Goal: Transaction & Acquisition: Purchase product/service

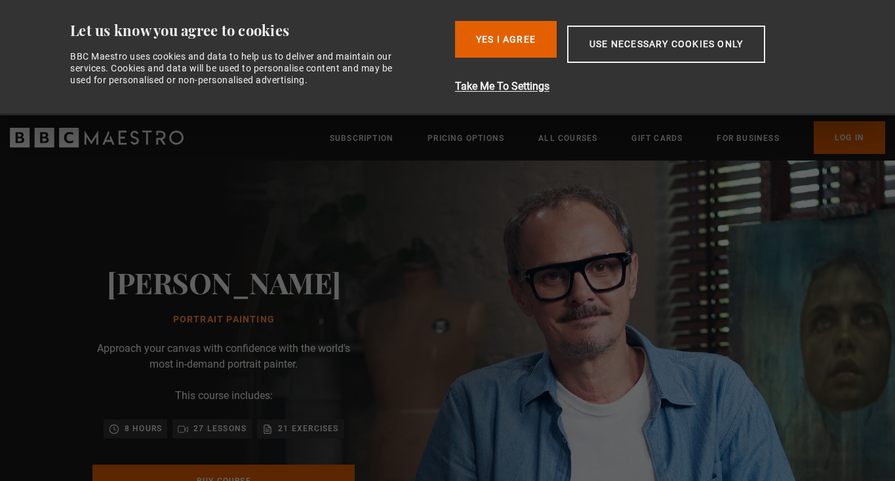
scroll to position [0, 2921]
click at [448, 253] on div "Jonathan Yeo Portrait Painting Approach your canvas with confidence with the wo…" at bounding box center [224, 405] width 448 height 488
click at [502, 47] on button "Yes I Agree" at bounding box center [506, 39] width 102 height 37
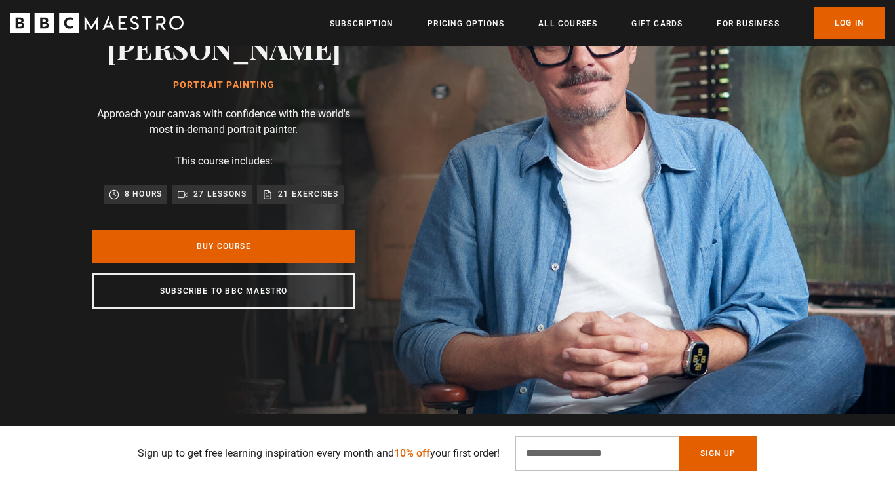
scroll to position [119, 0]
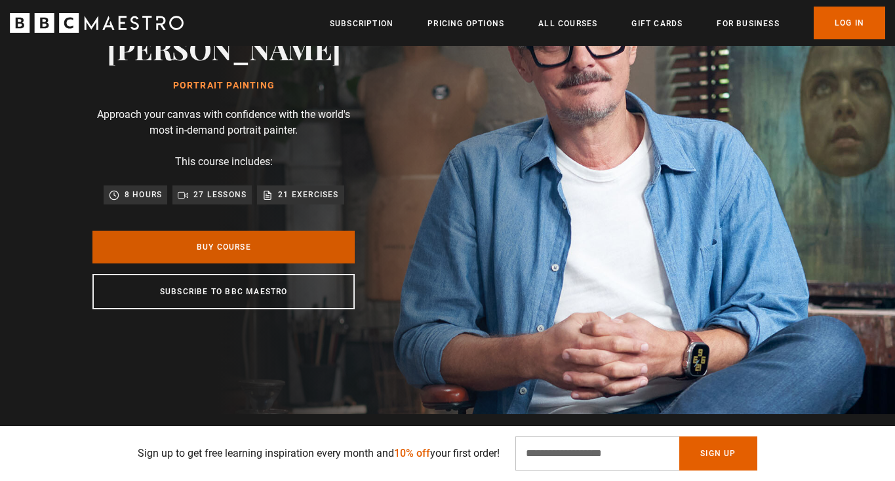
click at [258, 253] on link "Buy Course" at bounding box center [223, 247] width 262 height 33
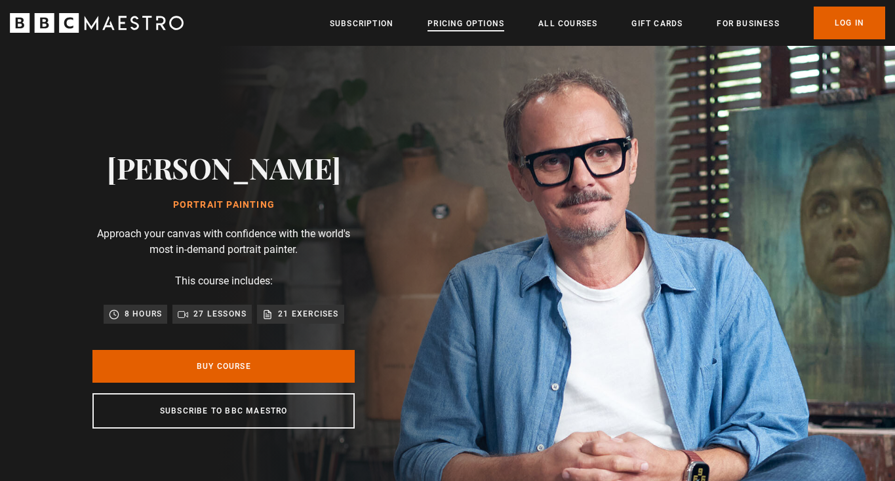
click at [485, 18] on link "Pricing Options" at bounding box center [466, 23] width 77 height 13
